Goal: Find contact information: Obtain details needed to contact an individual or organization

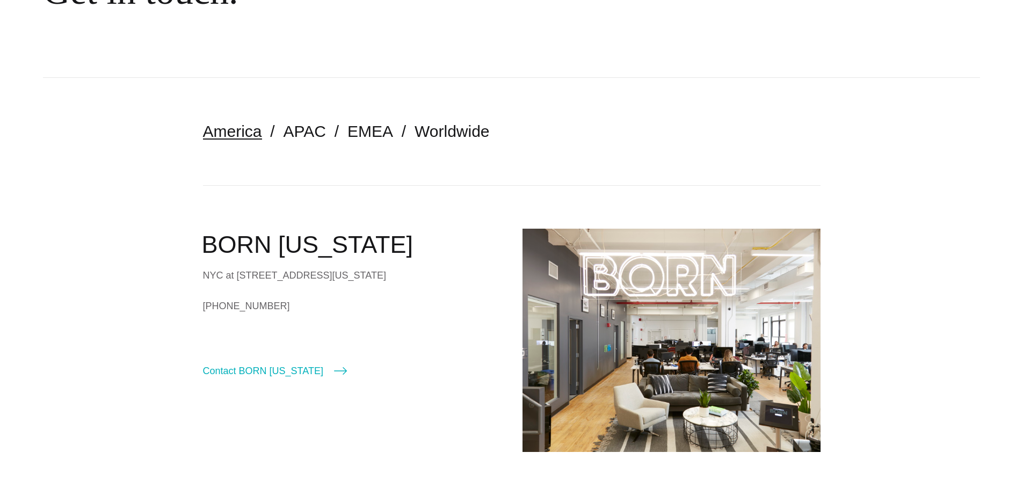
scroll to position [215, 0]
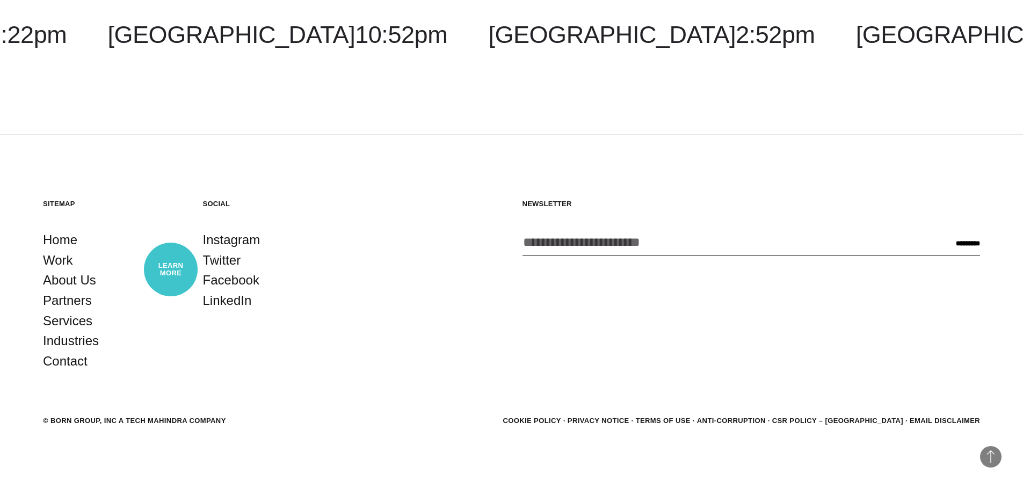
scroll to position [3385, 0]
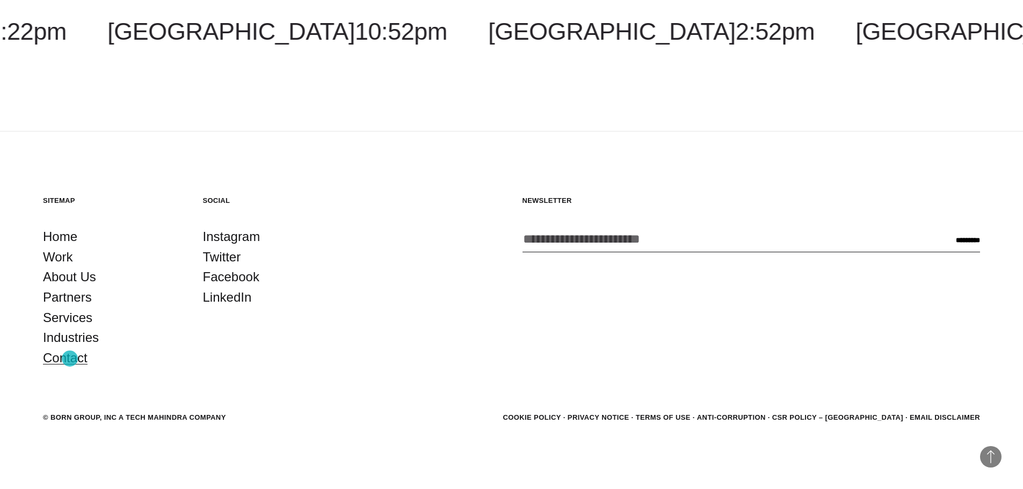
click at [70, 359] on link "Contact" at bounding box center [65, 358] width 45 height 20
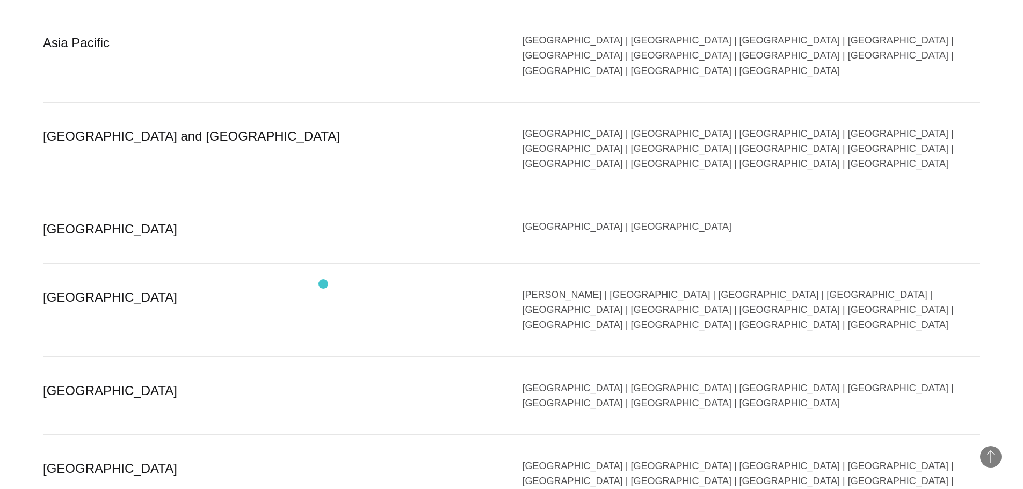
scroll to position [2147, 0]
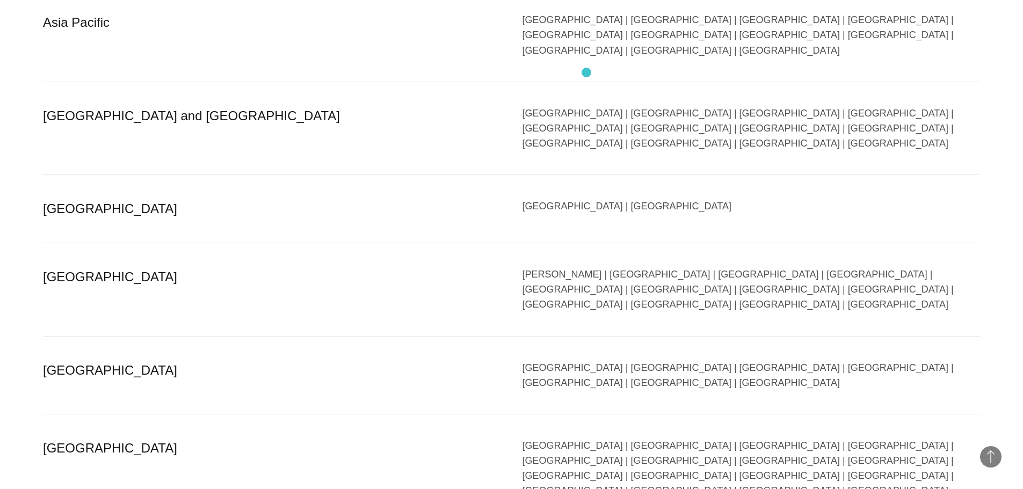
click at [586, 106] on div "[GEOGRAPHIC_DATA] | [GEOGRAPHIC_DATA] | [GEOGRAPHIC_DATA] | [GEOGRAPHIC_DATA] |…" at bounding box center [751, 129] width 458 height 46
click at [583, 106] on div "[GEOGRAPHIC_DATA] | [GEOGRAPHIC_DATA] | [GEOGRAPHIC_DATA] | [GEOGRAPHIC_DATA] |…" at bounding box center [751, 129] width 458 height 46
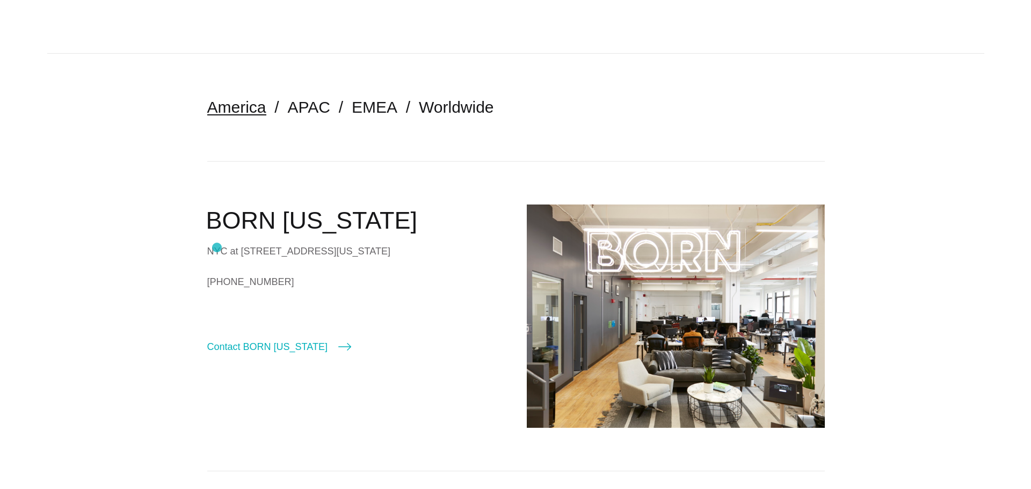
scroll to position [161, 0]
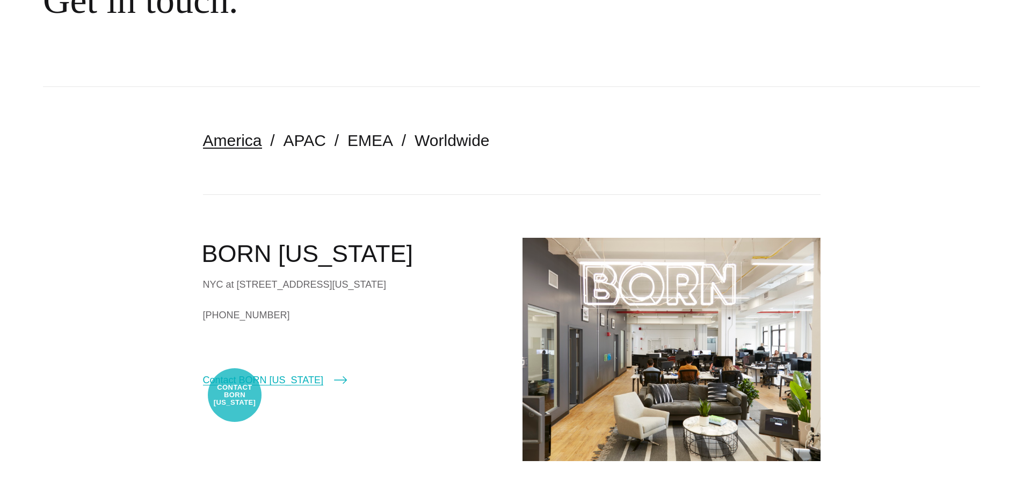
click at [235, 388] on link "Contact BORN [US_STATE]" at bounding box center [275, 380] width 144 height 15
select select "********"
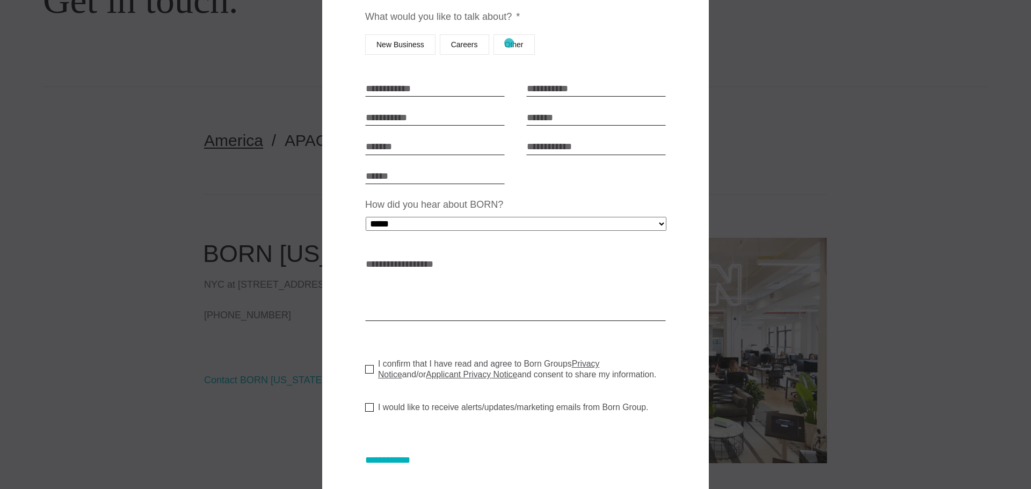
click at [509, 43] on label "Other" at bounding box center [513, 44] width 41 height 20
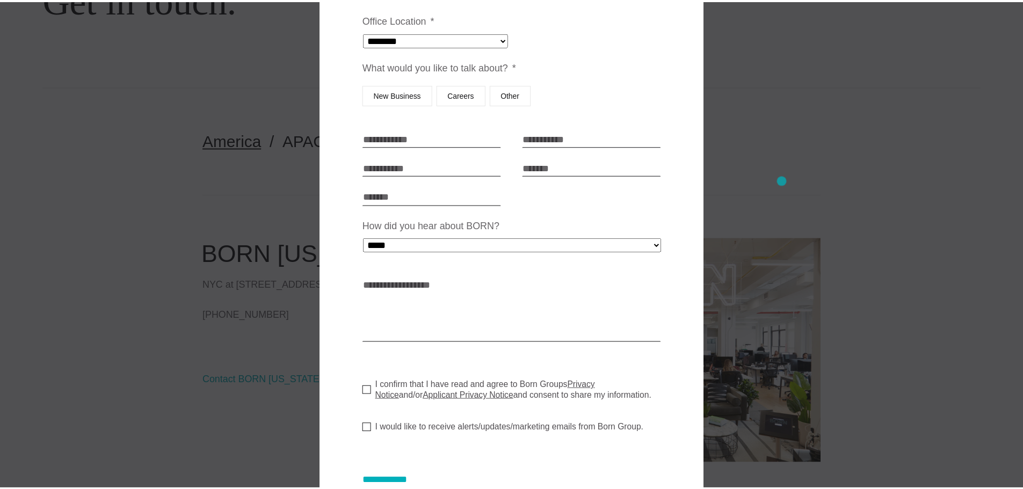
scroll to position [0, 0]
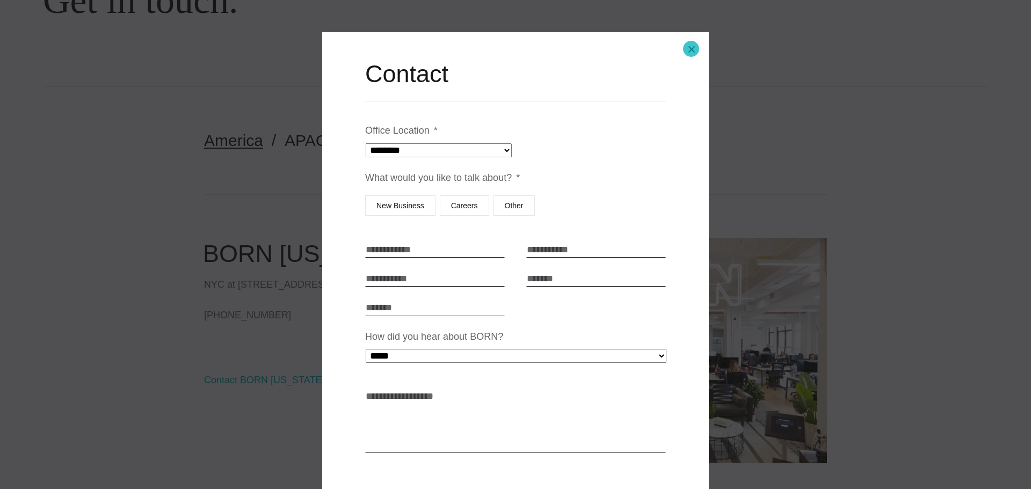
click at [691, 49] on button "Close modal" at bounding box center [692, 50] width 26 height 26
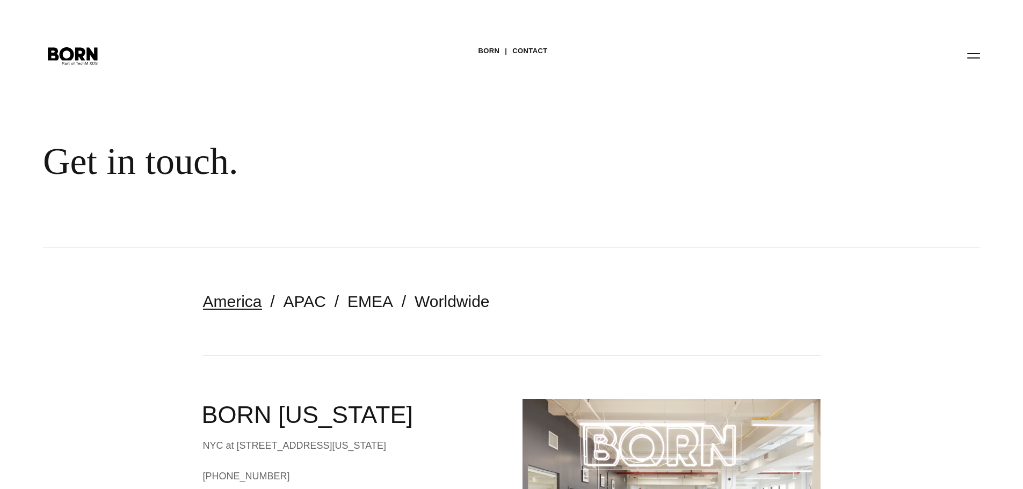
scroll to position [160, 0]
